Goal: Browse casually

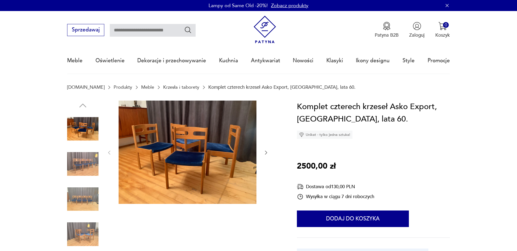
click at [183, 142] on img at bounding box center [188, 152] width 138 height 104
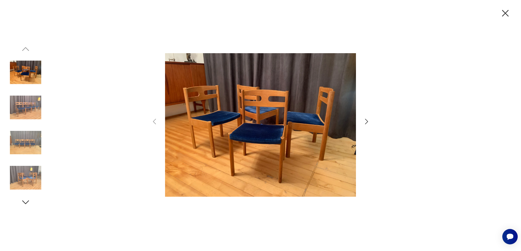
click at [365, 121] on icon "button" at bounding box center [367, 122] width 8 height 8
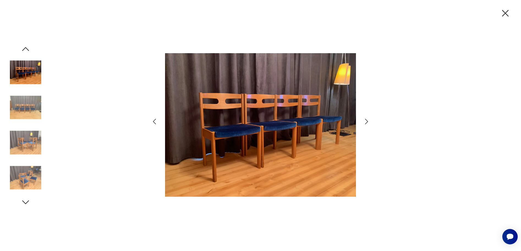
click at [365, 121] on icon "button" at bounding box center [367, 122] width 8 height 8
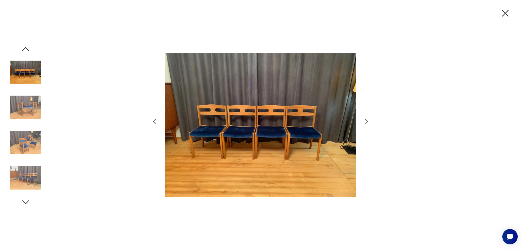
click at [365, 121] on icon "button" at bounding box center [367, 122] width 8 height 8
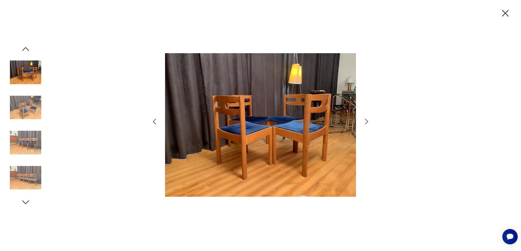
click at [364, 121] on icon "button" at bounding box center [367, 122] width 8 height 8
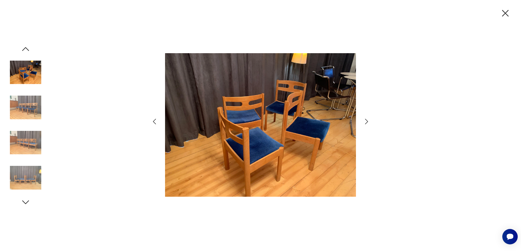
click at [503, 14] on icon "button" at bounding box center [506, 13] width 12 height 12
